Goal: Task Accomplishment & Management: Use online tool/utility

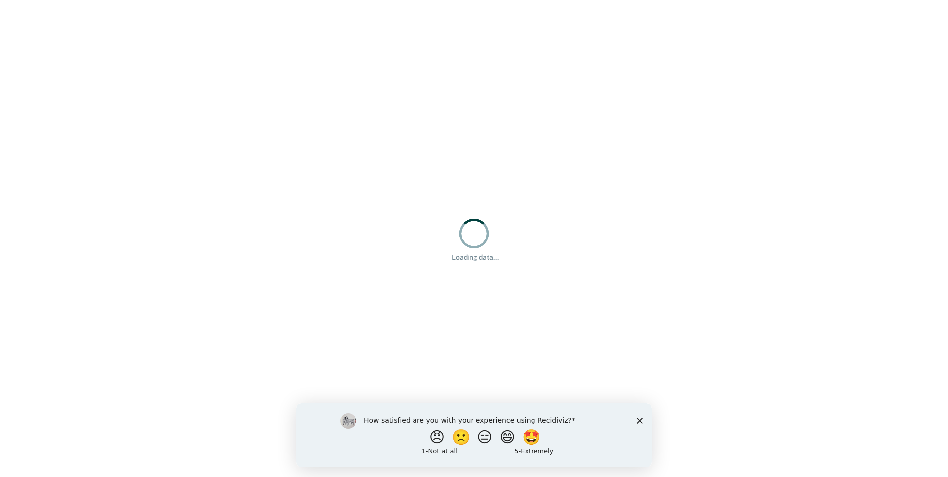
click at [643, 423] on div "How satisfied are you with your experience using Recidiviz? 😠 🙁 😑 😄 🤩 1 - Not a…" at bounding box center [474, 435] width 355 height 64
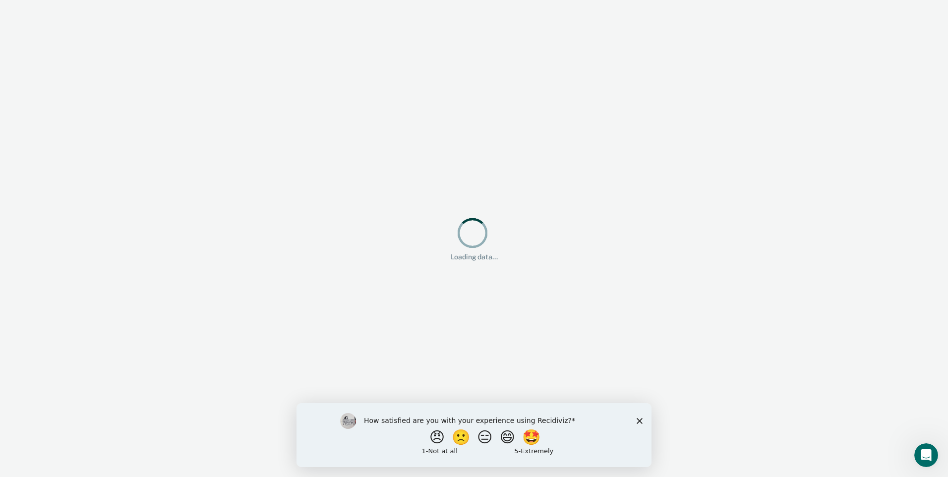
click at [638, 421] on icon "Close survey" at bounding box center [640, 421] width 6 height 6
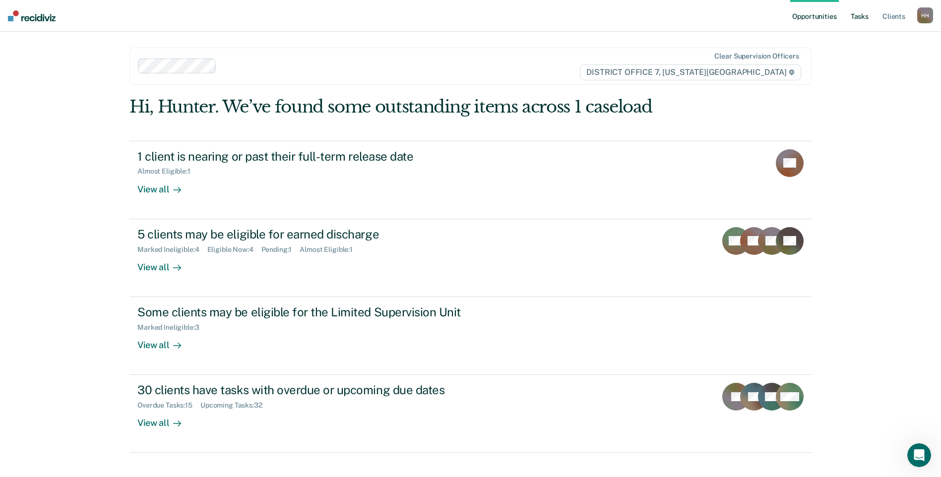
click at [857, 22] on link "Tasks" at bounding box center [860, 16] width 22 height 32
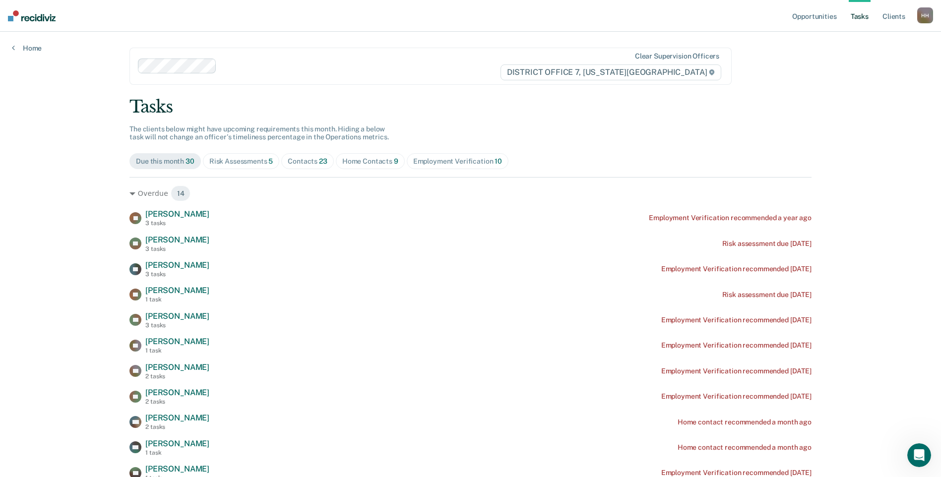
drag, startPoint x: 349, startPoint y: 160, endPoint x: 355, endPoint y: 172, distance: 13.5
click at [349, 160] on div "Home Contacts 9" at bounding box center [370, 161] width 56 height 8
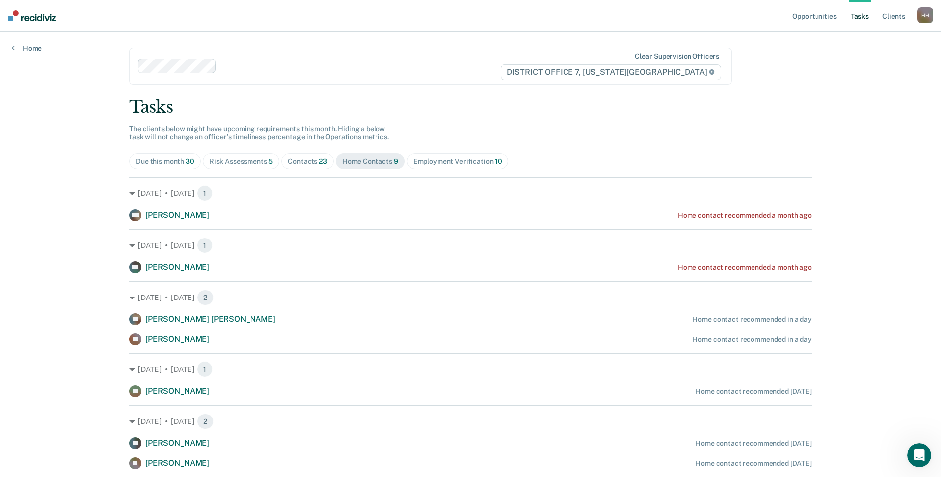
click at [405, 108] on div "Tasks" at bounding box center [470, 107] width 682 height 20
